Goal: Find specific page/section: Find specific page/section

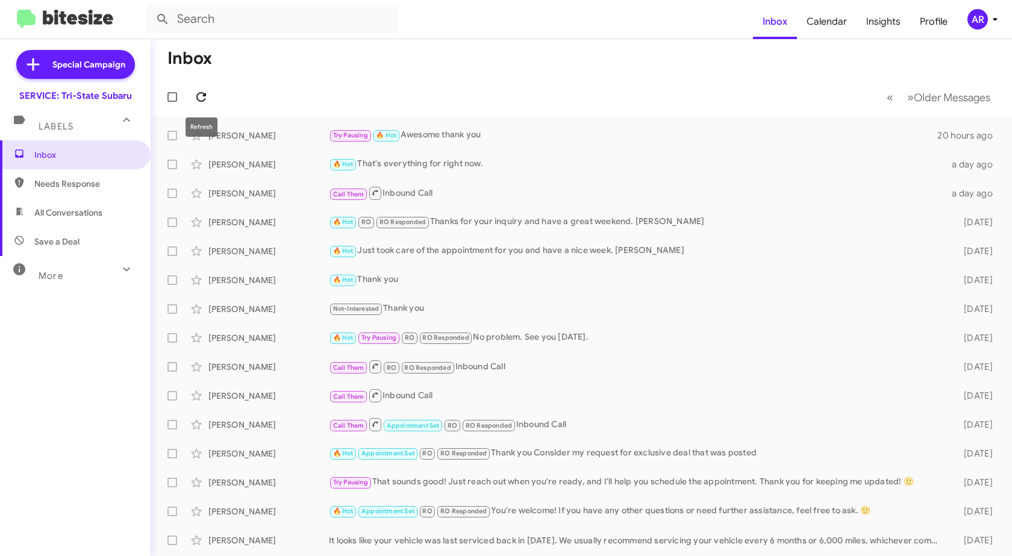
click at [193, 102] on span at bounding box center [201, 97] width 24 height 14
click at [54, 184] on span "Needs Response" at bounding box center [85, 184] width 102 height 12
type input "in:needs-response"
